Goal: Information Seeking & Learning: Compare options

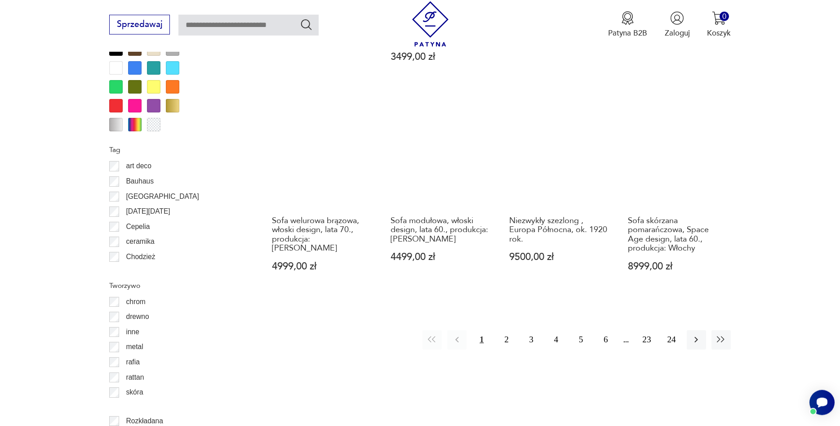
scroll to position [1084, 0]
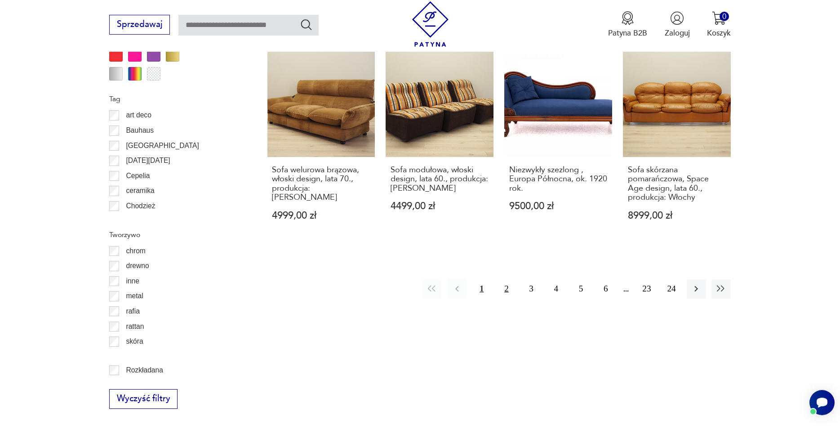
click at [513, 279] on button "2" at bounding box center [506, 288] width 19 height 19
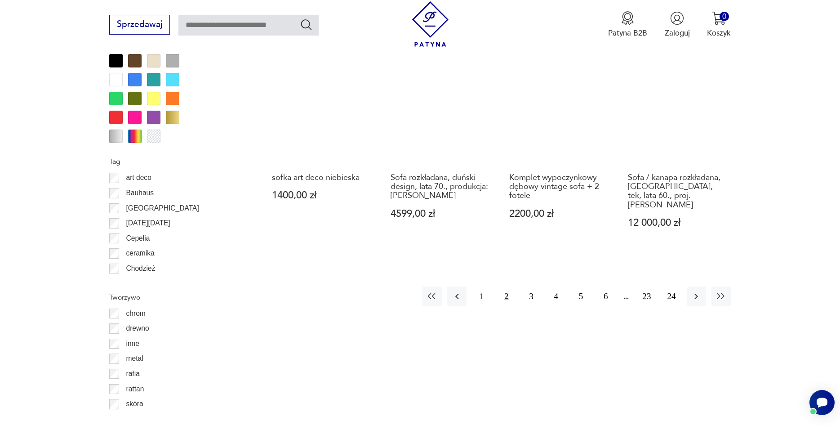
scroll to position [1125, 0]
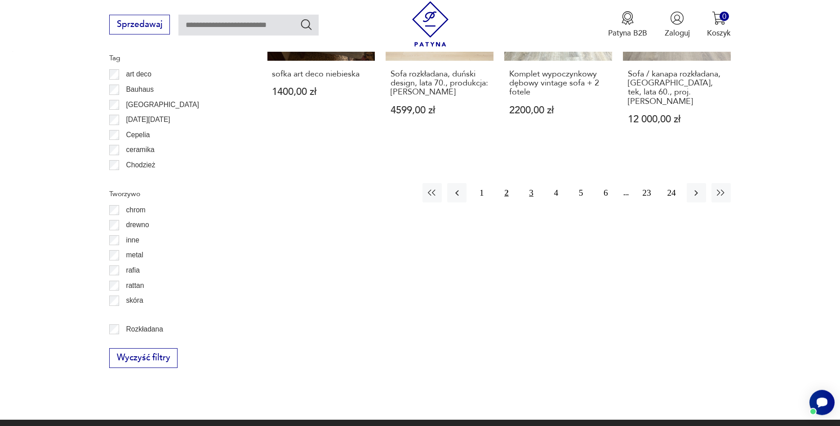
click at [534, 183] on button "3" at bounding box center [531, 192] width 19 height 19
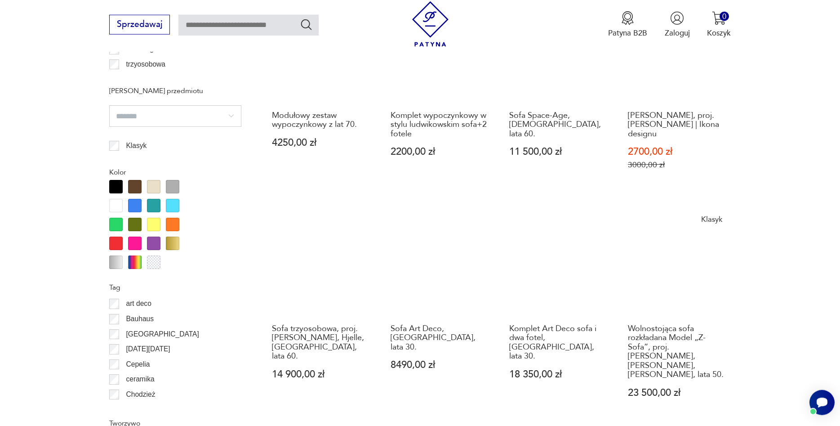
scroll to position [1079, 0]
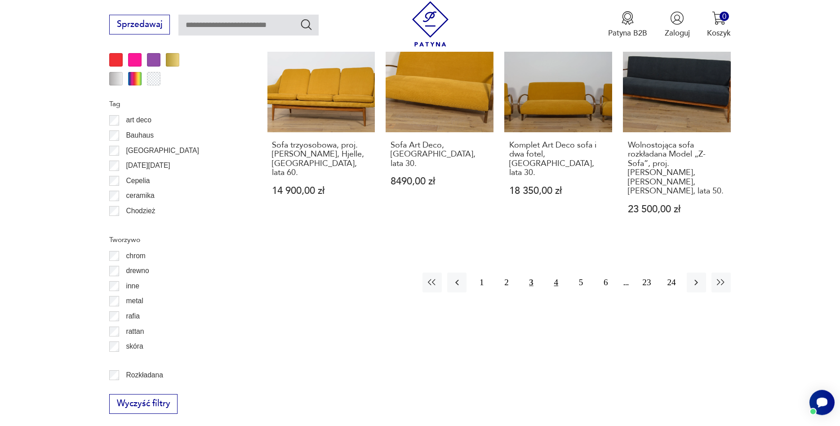
click at [550, 272] on button "4" at bounding box center [556, 281] width 19 height 19
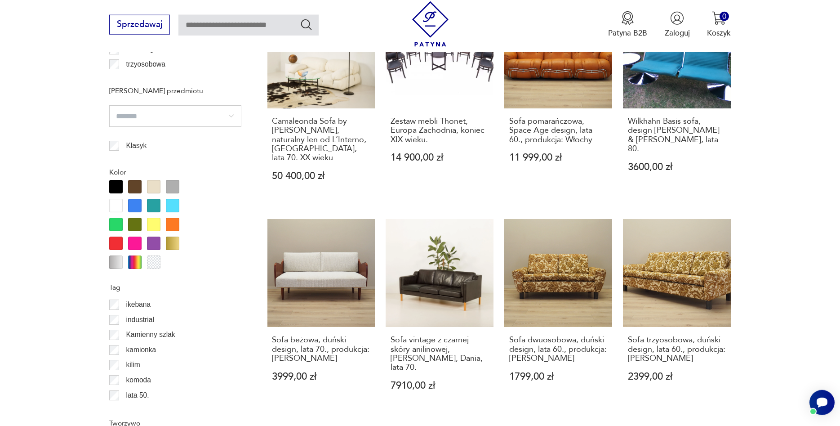
scroll to position [1033, 0]
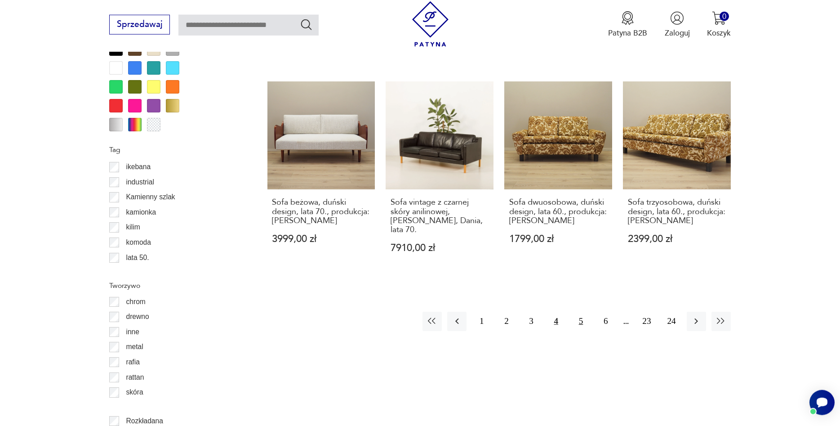
click at [584, 312] on button "5" at bounding box center [580, 321] width 19 height 19
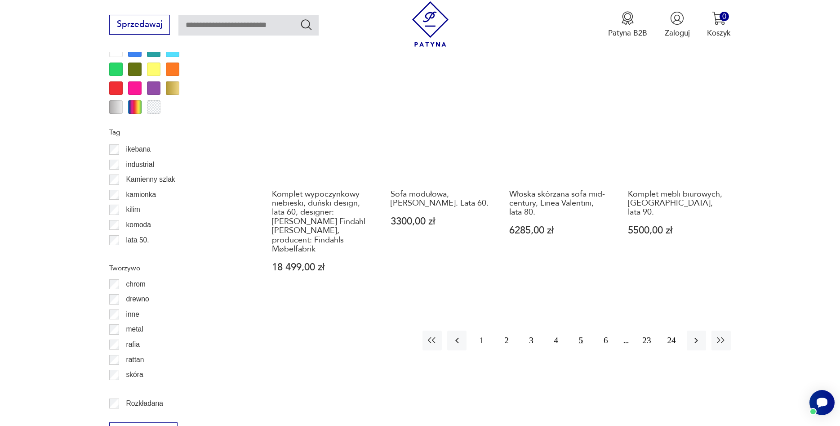
scroll to position [1079, 0]
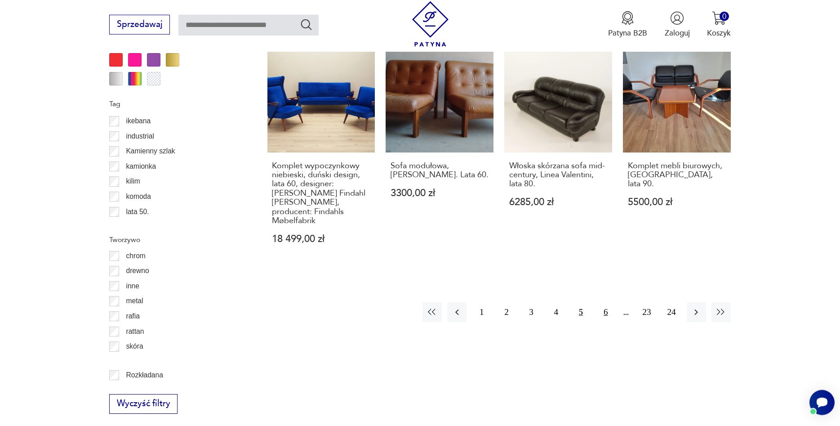
click at [603, 302] on button "6" at bounding box center [605, 311] width 19 height 19
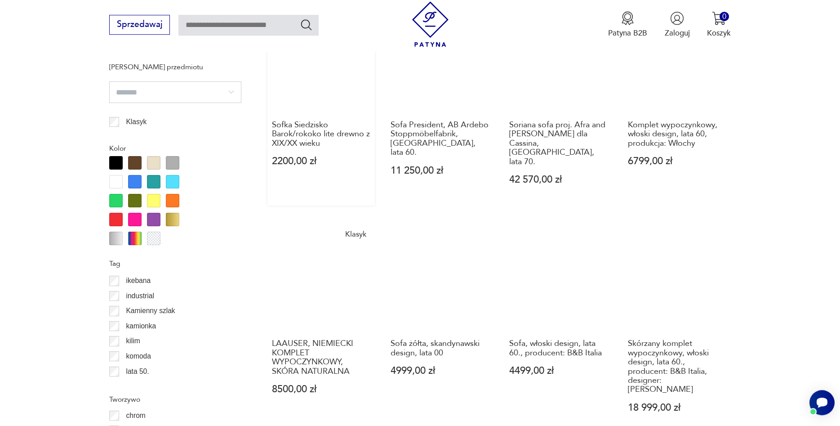
scroll to position [1033, 0]
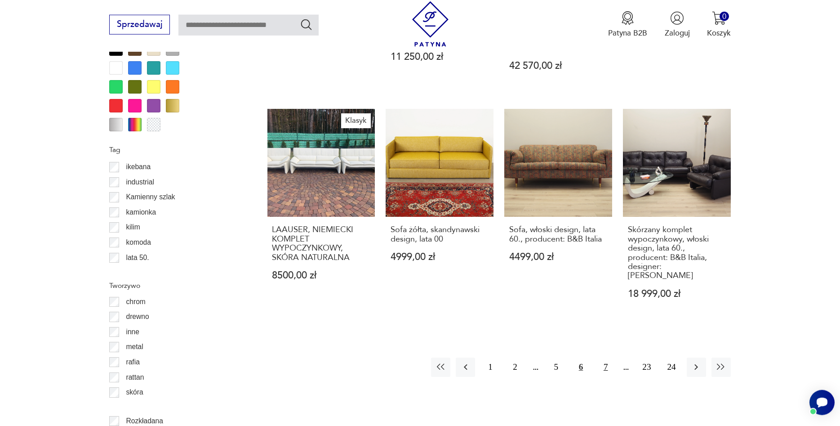
click at [603, 357] on button "7" at bounding box center [605, 366] width 19 height 19
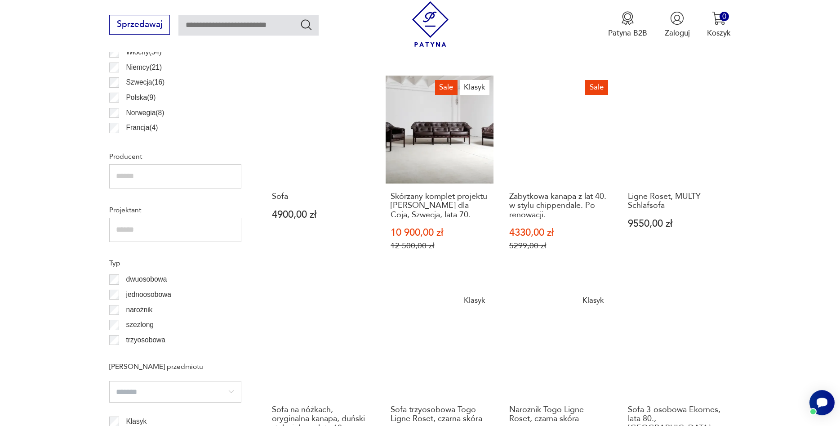
scroll to position [666, 0]
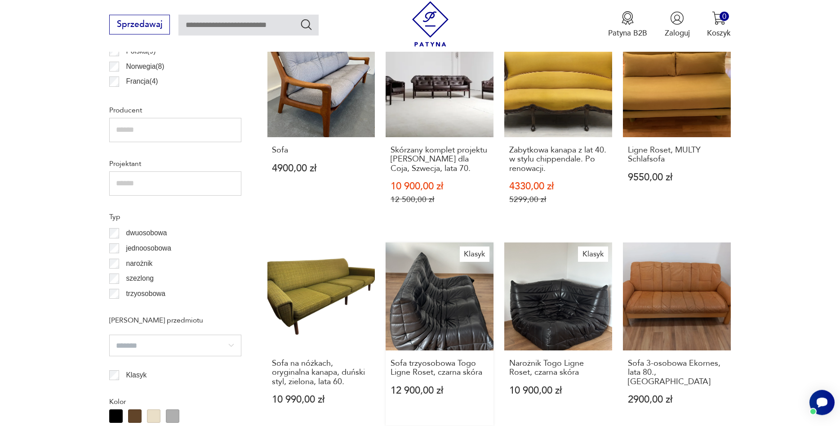
click at [463, 300] on link "Klasyk Sofa trzyosobowa Togo Ligne Roset, czarna skóra 12 900,00 zł" at bounding box center [440, 333] width 108 height 183
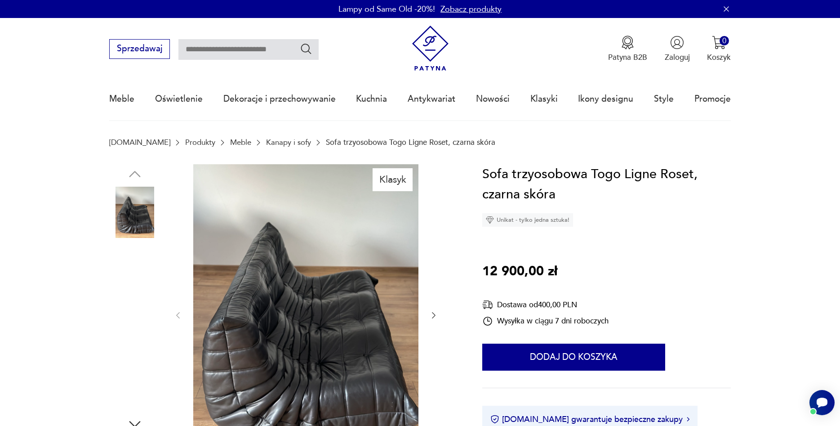
click at [112, 272] on img at bounding box center [134, 269] width 51 height 51
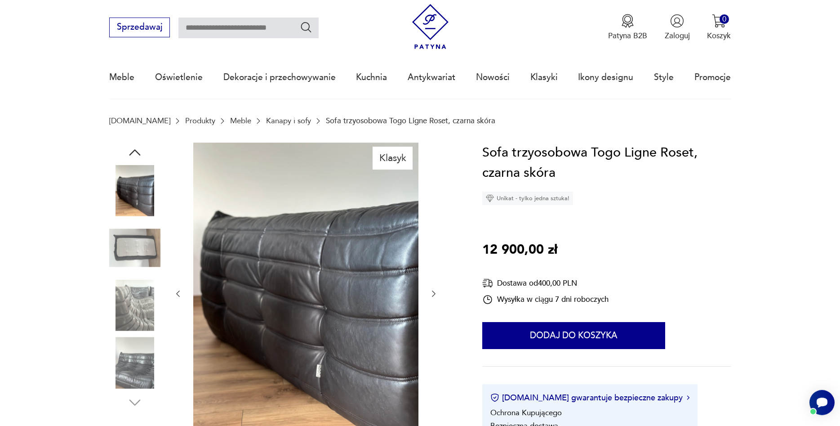
scroll to position [46, 0]
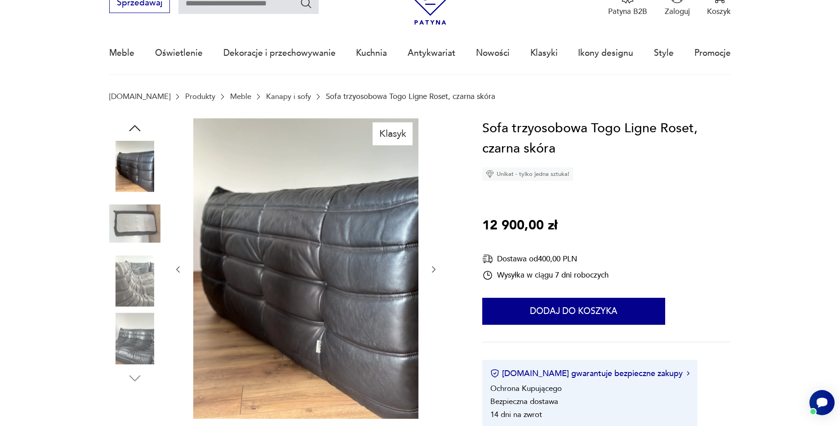
click at [130, 280] on img at bounding box center [134, 280] width 51 height 51
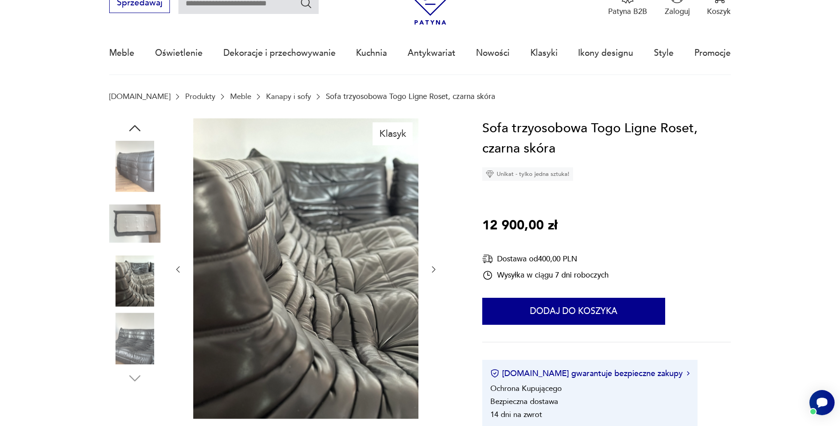
click at [130, 335] on img at bounding box center [134, 337] width 51 height 51
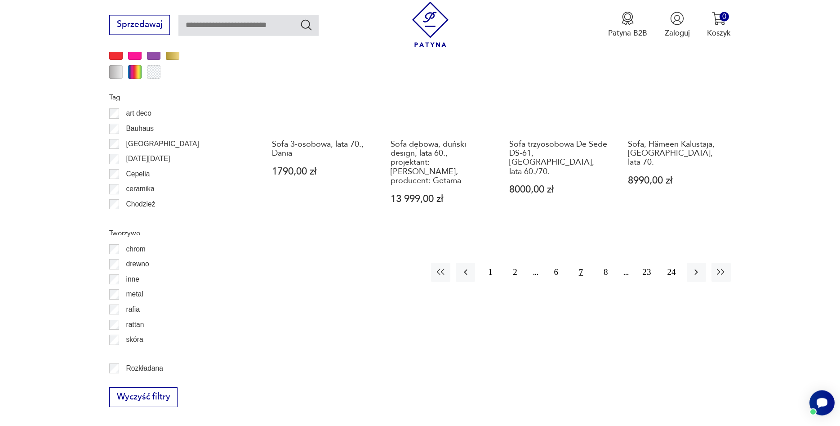
scroll to position [1087, 0]
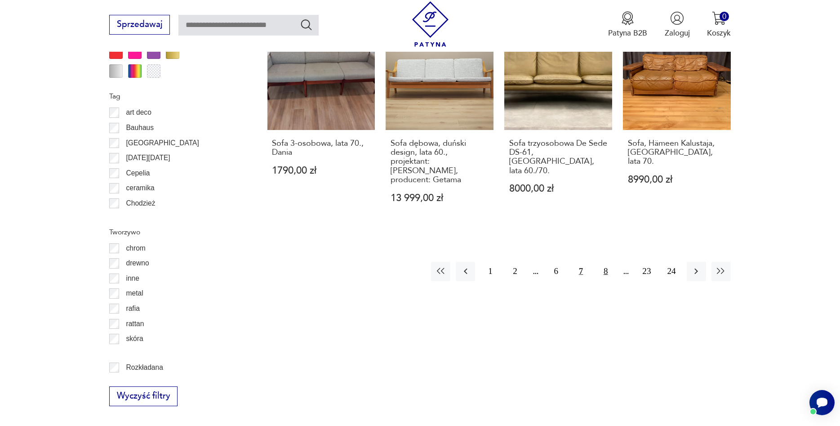
click at [606, 265] on button "8" at bounding box center [605, 271] width 19 height 19
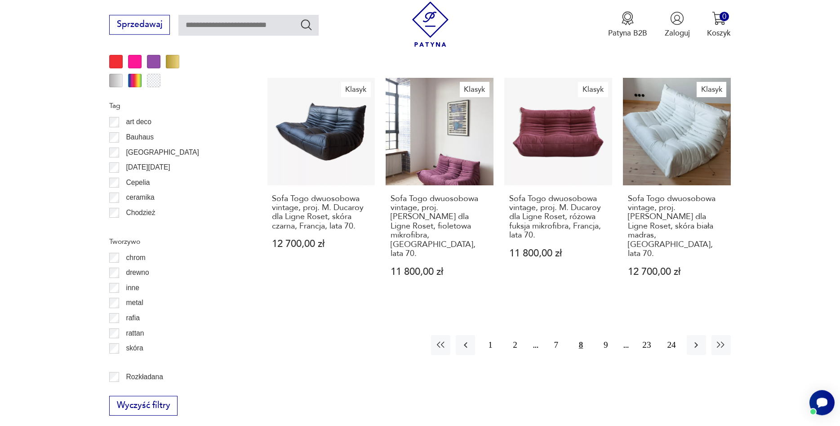
scroll to position [1079, 0]
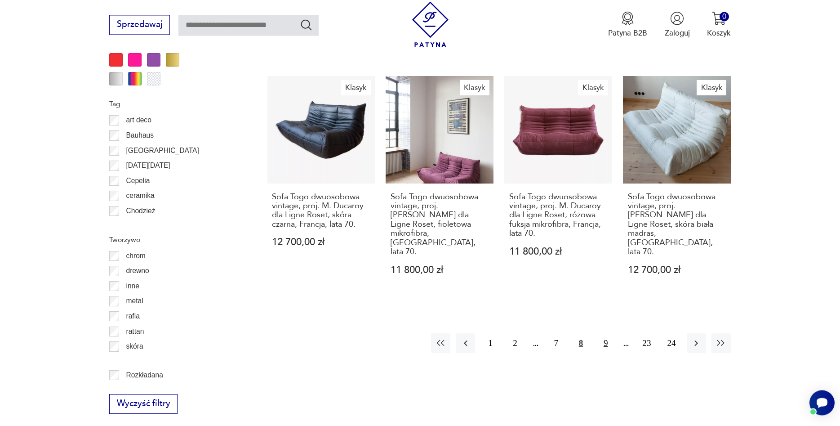
click at [602, 333] on button "9" at bounding box center [605, 342] width 19 height 19
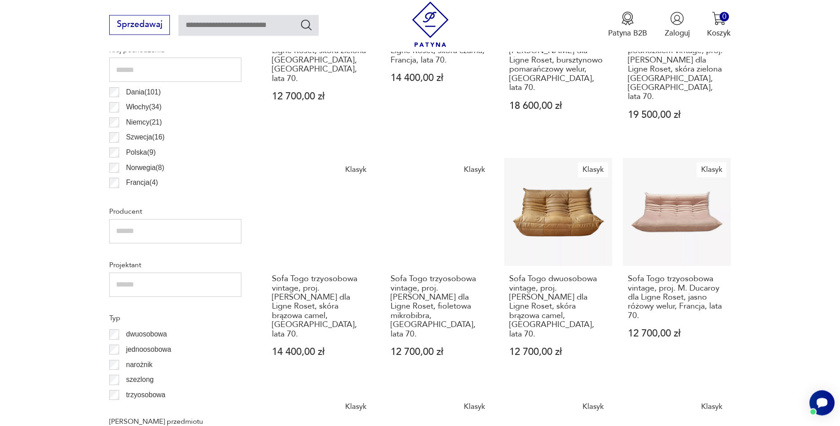
scroll to position [620, 0]
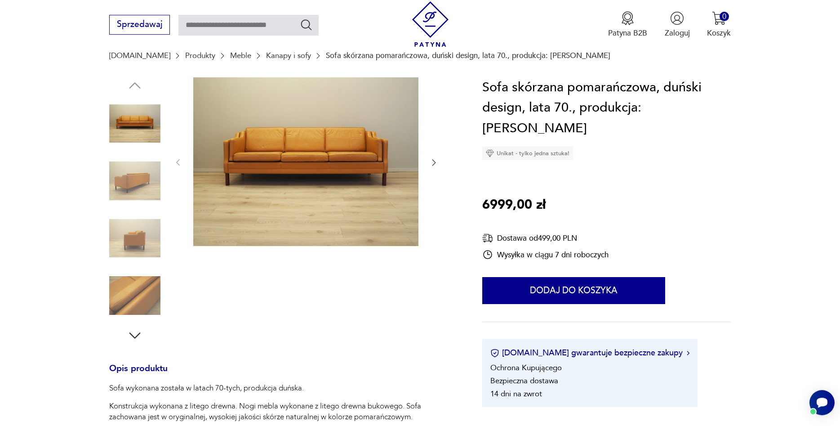
scroll to position [138, 0]
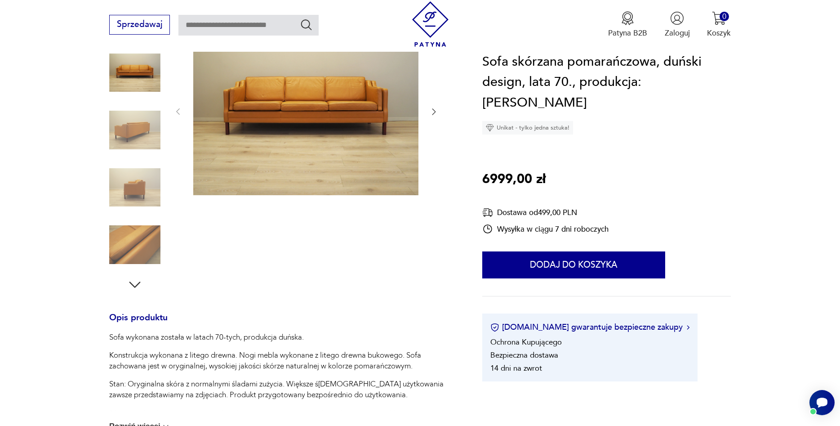
click at [280, 144] on img at bounding box center [305, 111] width 225 height 169
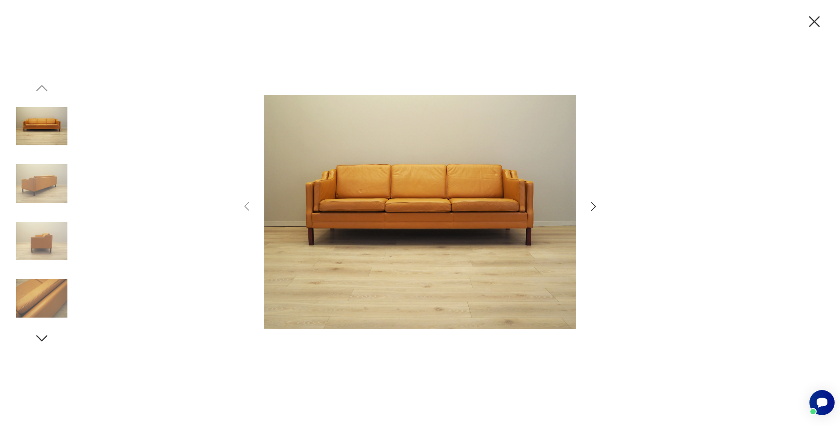
click at [591, 201] on icon "button" at bounding box center [593, 206] width 13 height 13
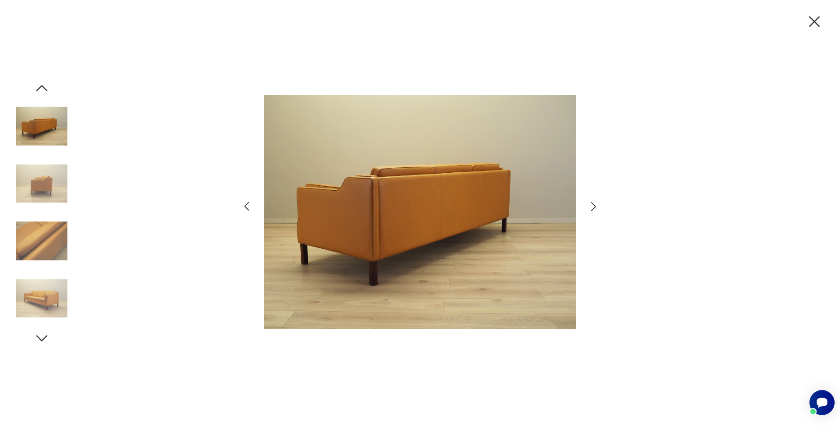
click at [589, 201] on icon "button" at bounding box center [593, 206] width 13 height 13
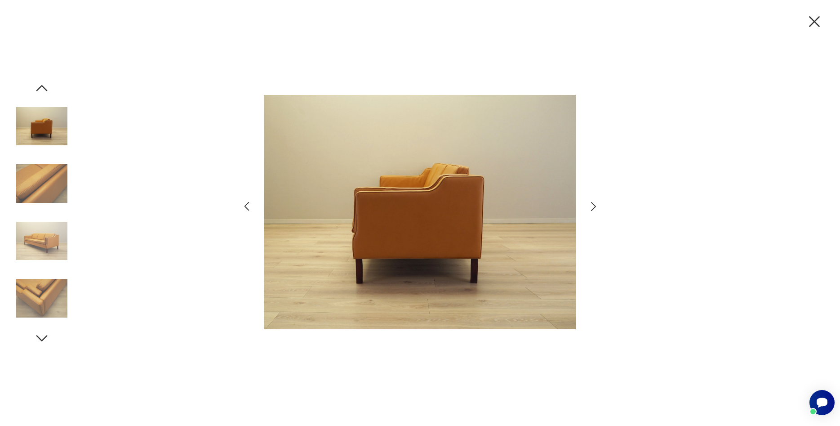
click at [589, 201] on icon "button" at bounding box center [593, 206] width 13 height 13
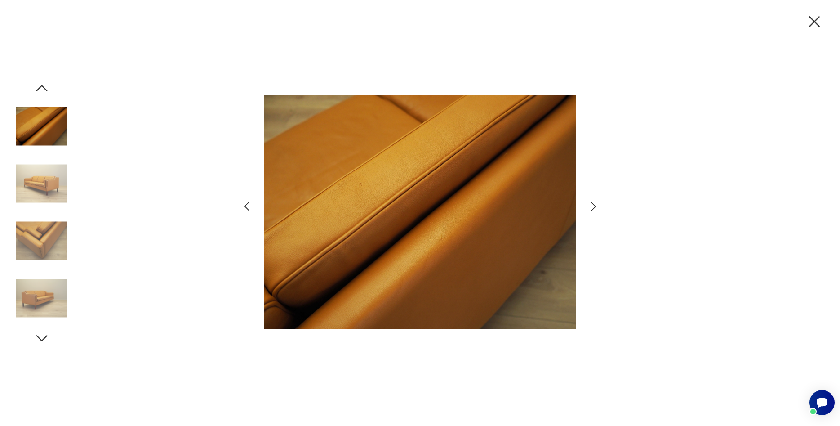
click at [589, 201] on icon "button" at bounding box center [593, 206] width 13 height 13
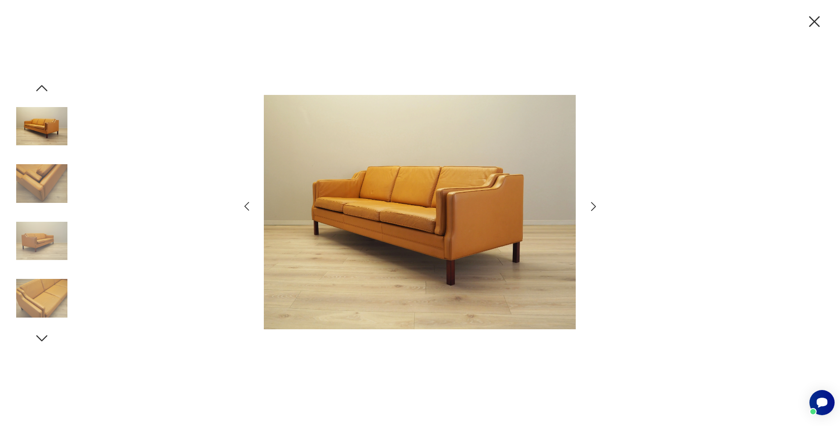
click at [589, 201] on icon "button" at bounding box center [593, 206] width 13 height 13
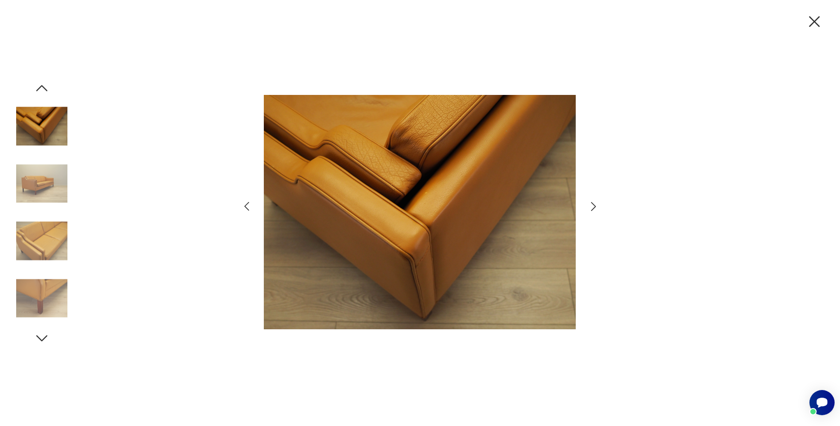
click at [589, 201] on icon "button" at bounding box center [593, 206] width 13 height 13
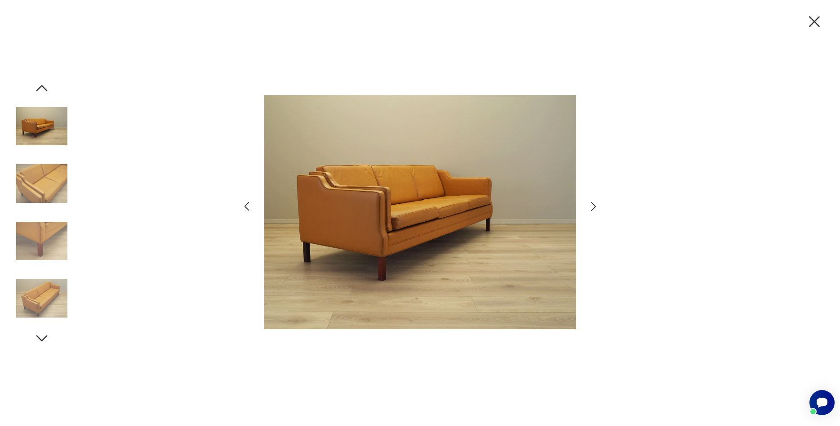
click at [589, 201] on icon "button" at bounding box center [593, 206] width 13 height 13
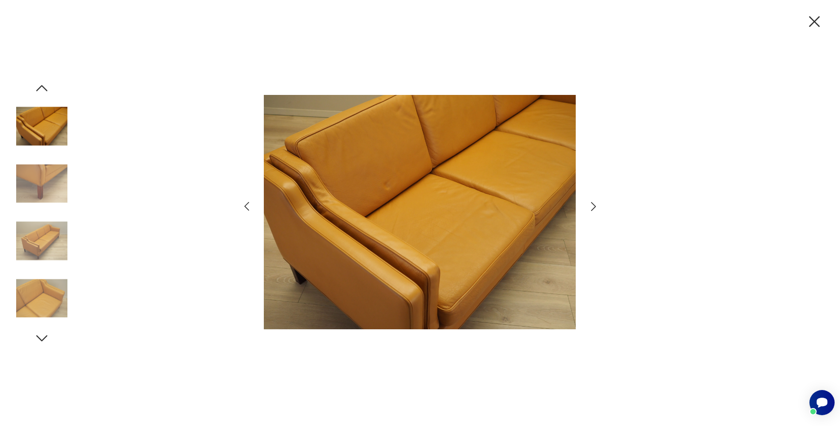
click at [589, 201] on icon "button" at bounding box center [593, 206] width 13 height 13
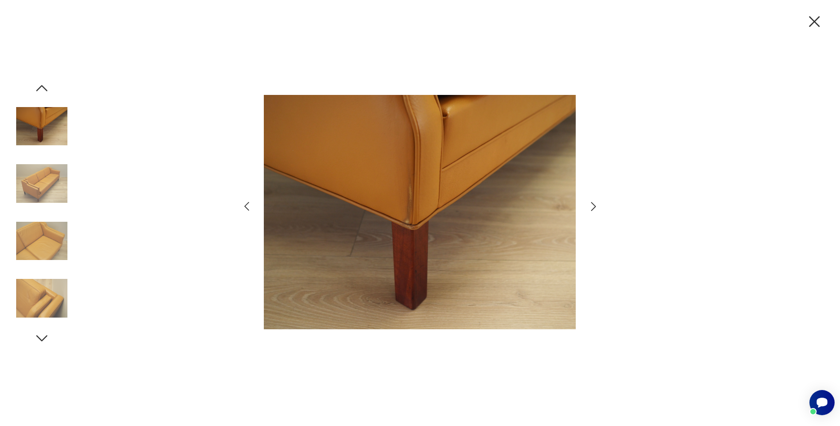
click at [589, 201] on icon "button" at bounding box center [593, 206] width 13 height 13
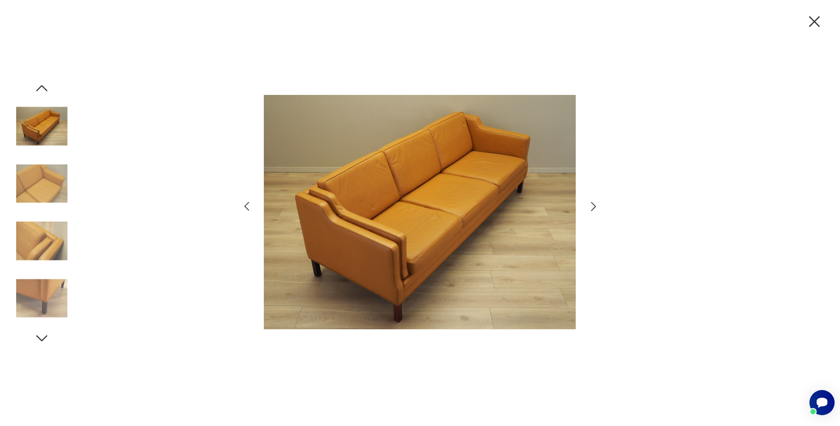
click at [589, 201] on icon "button" at bounding box center [593, 206] width 13 height 13
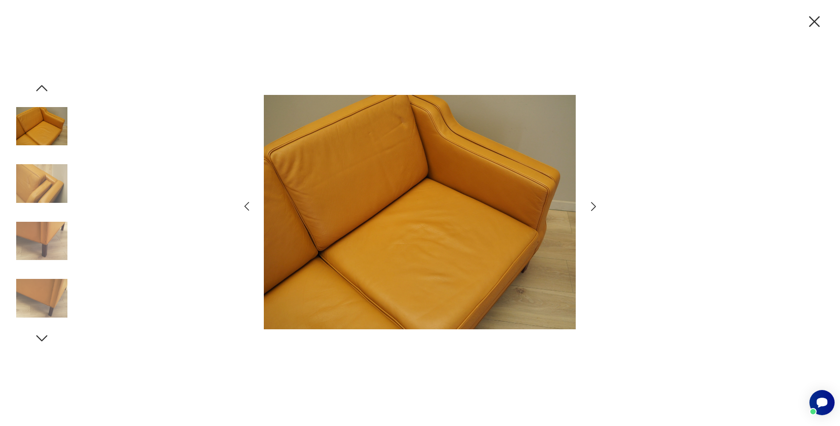
click at [589, 201] on icon "button" at bounding box center [593, 206] width 13 height 13
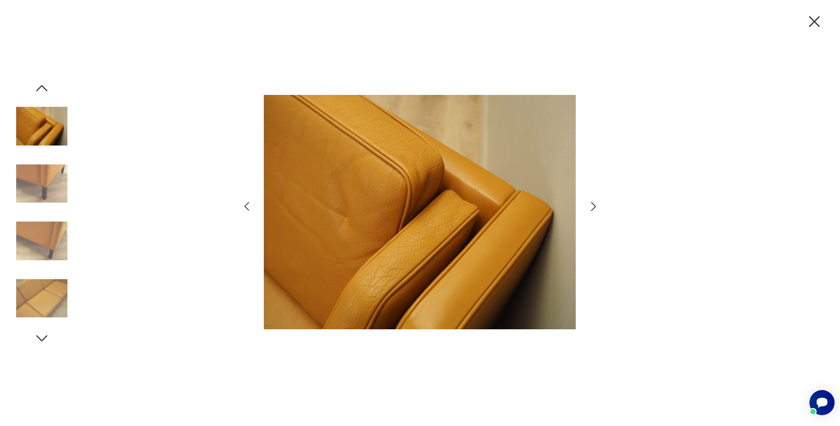
click at [589, 201] on icon "button" at bounding box center [593, 206] width 13 height 13
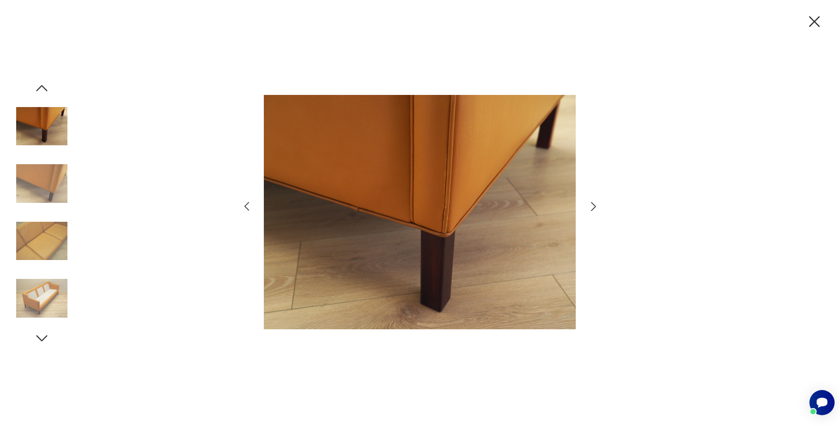
click at [589, 201] on icon "button" at bounding box center [593, 206] width 13 height 13
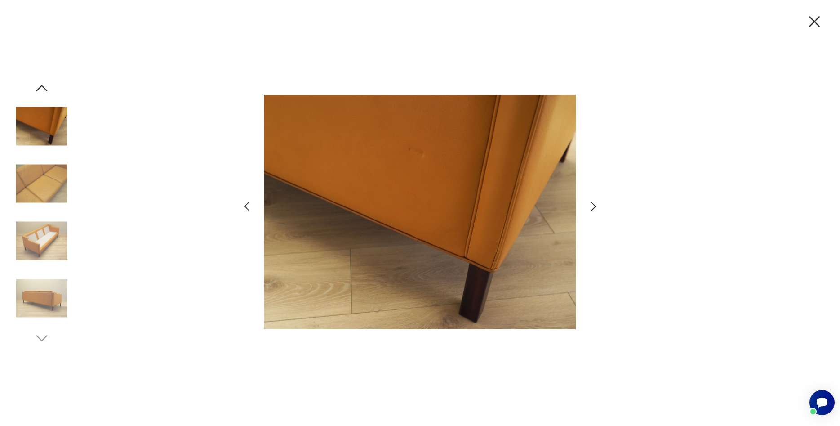
click at [589, 201] on icon "button" at bounding box center [593, 206] width 13 height 13
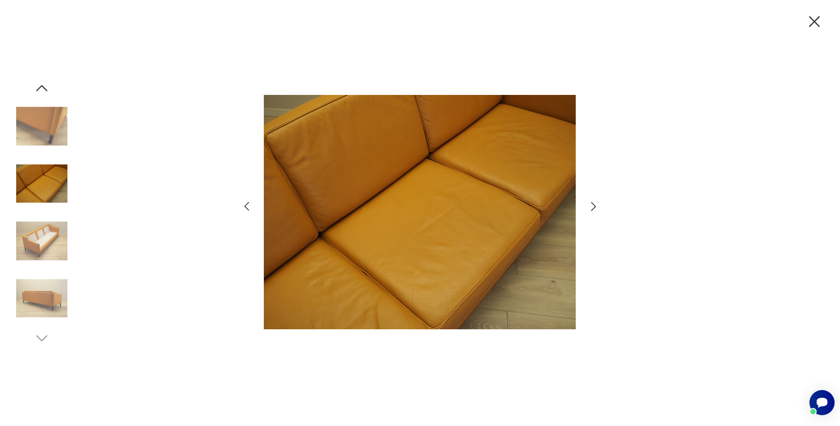
click at [589, 201] on icon "button" at bounding box center [593, 206] width 13 height 13
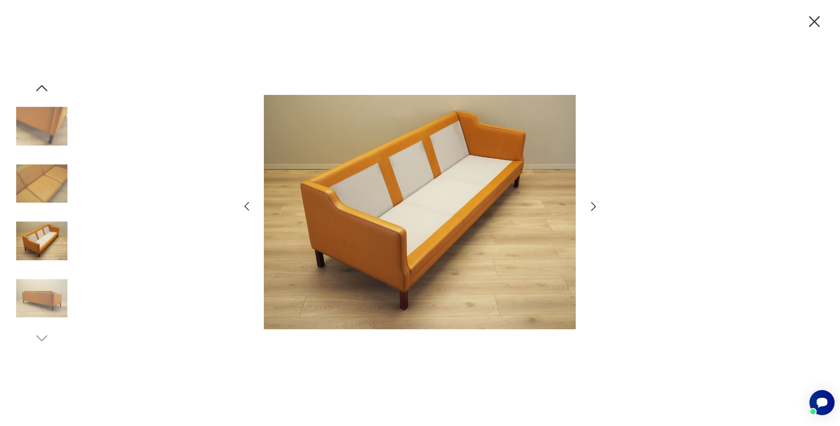
click at [599, 205] on icon "button" at bounding box center [593, 206] width 13 height 13
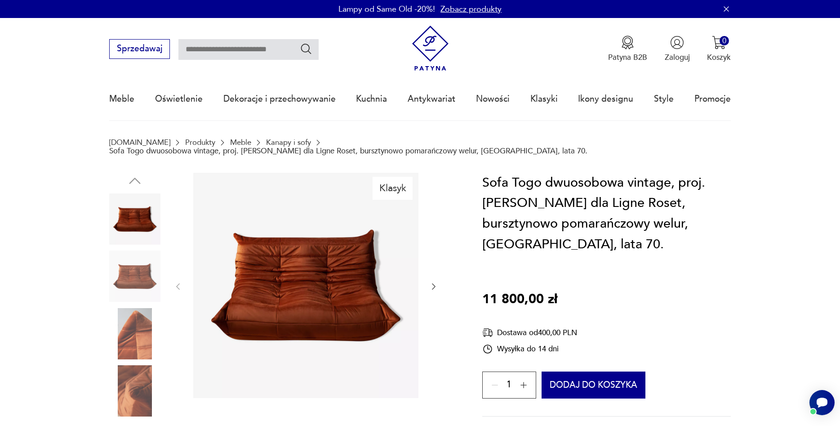
click at [123, 272] on img at bounding box center [134, 275] width 51 height 51
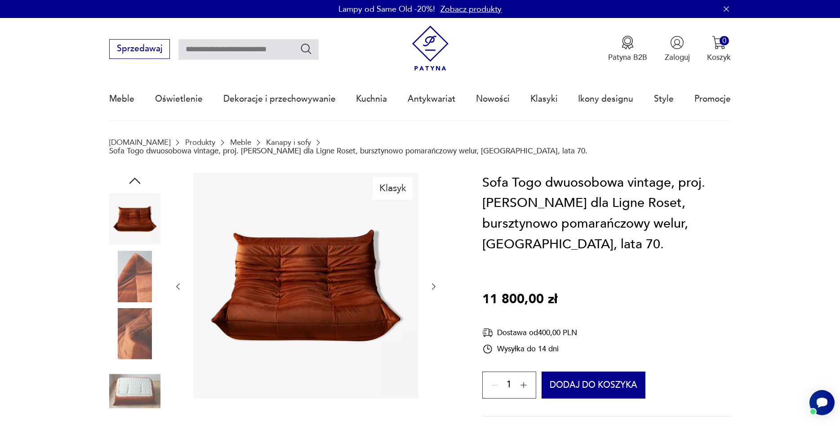
click at [133, 271] on img at bounding box center [134, 275] width 51 height 51
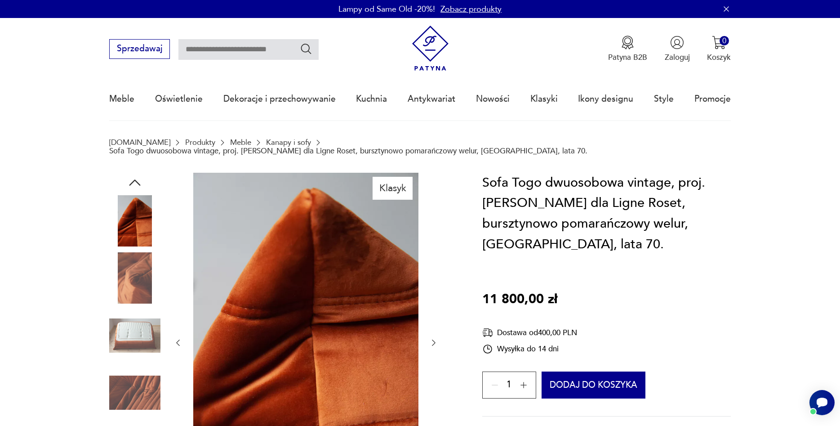
click at [133, 283] on img at bounding box center [134, 277] width 51 height 51
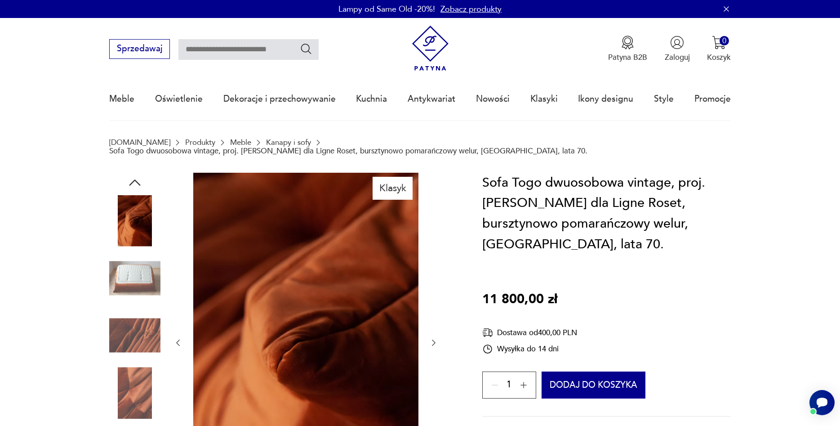
click at [134, 310] on img at bounding box center [134, 335] width 51 height 51
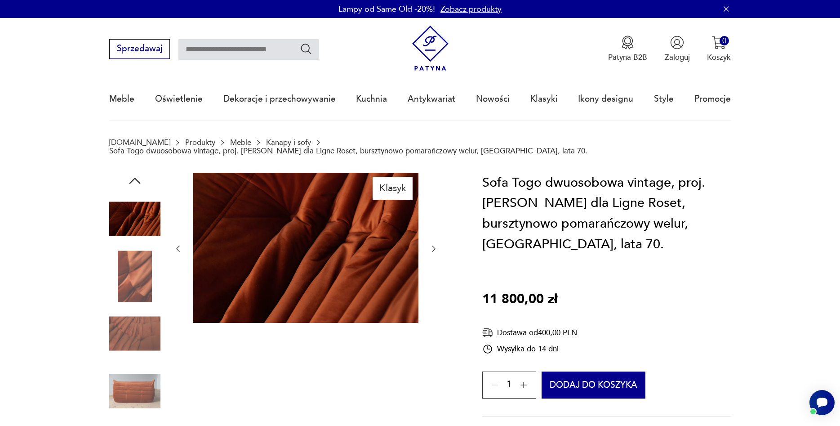
click at [146, 263] on img at bounding box center [134, 275] width 51 height 51
